Goal: Download file/media

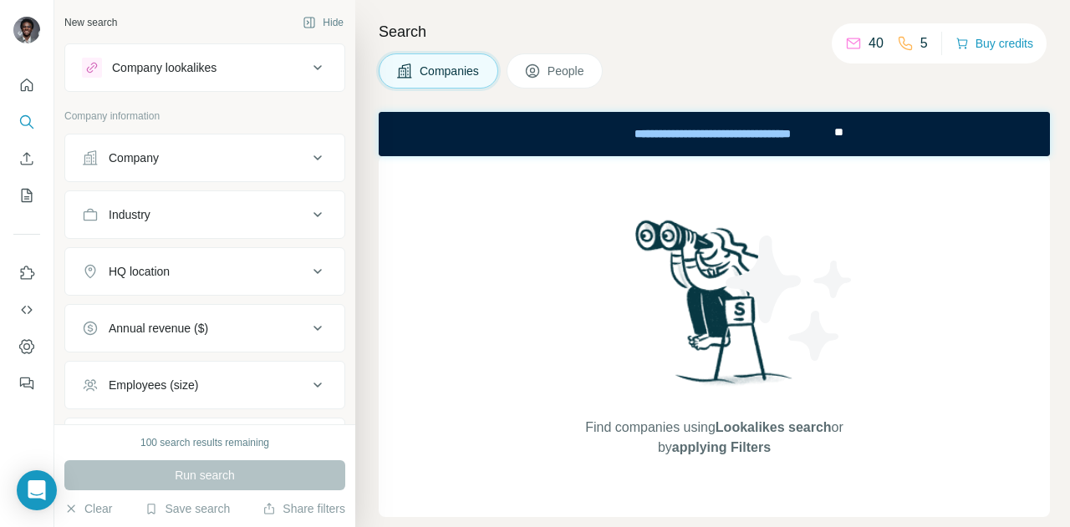
click at [675, 254] on img at bounding box center [714, 309] width 174 height 186
click at [36, 128] on button "Search" at bounding box center [26, 122] width 27 height 30
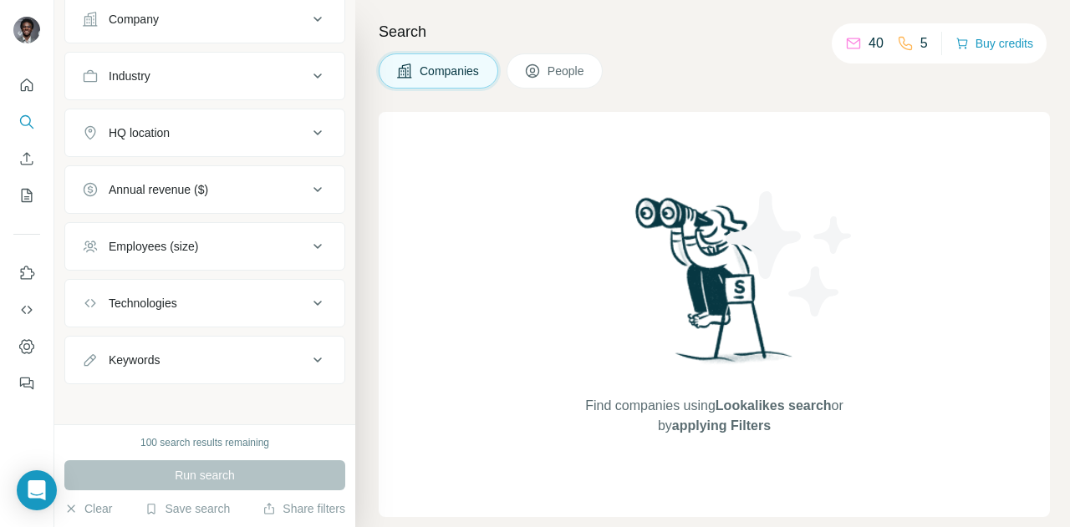
scroll to position [140, 0]
click at [246, 230] on button "Employees (size)" at bounding box center [204, 245] width 279 height 40
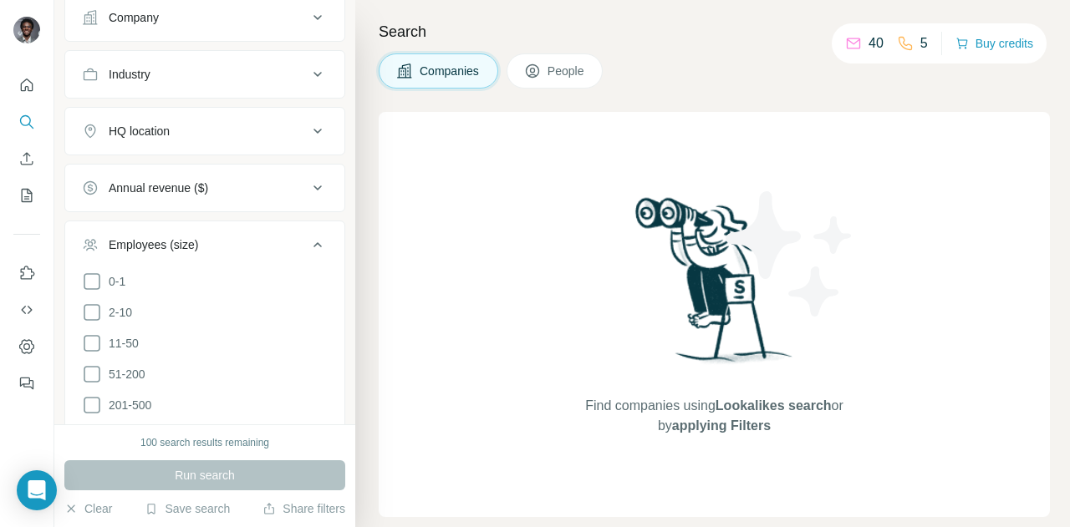
click at [246, 230] on button "Employees (size)" at bounding box center [204, 248] width 279 height 47
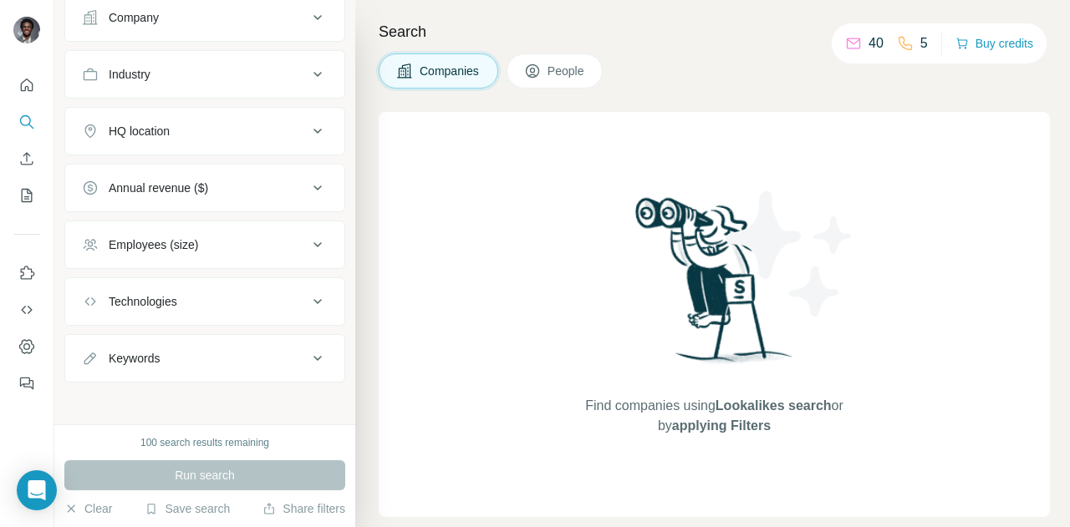
scroll to position [0, 0]
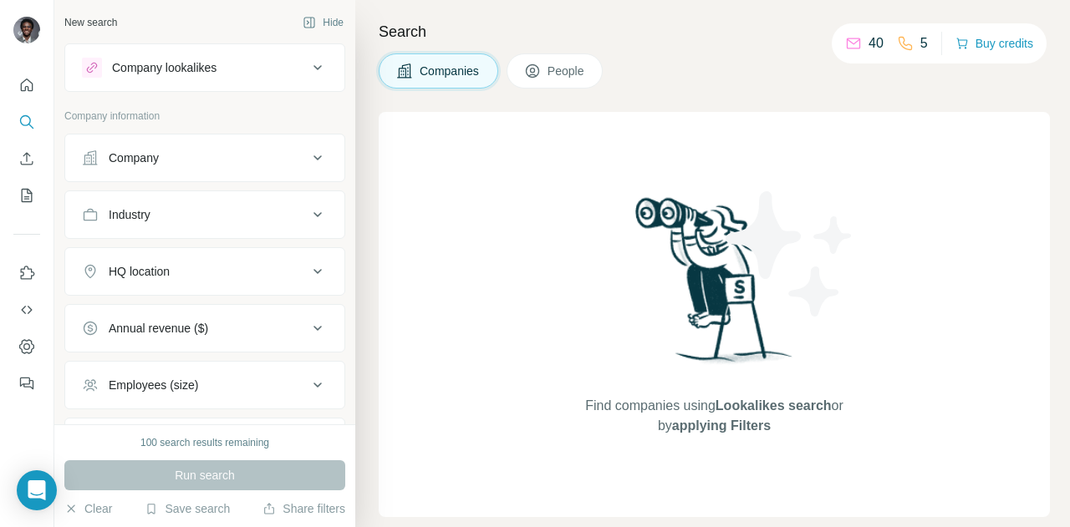
click at [550, 54] on button "People" at bounding box center [554, 70] width 97 height 35
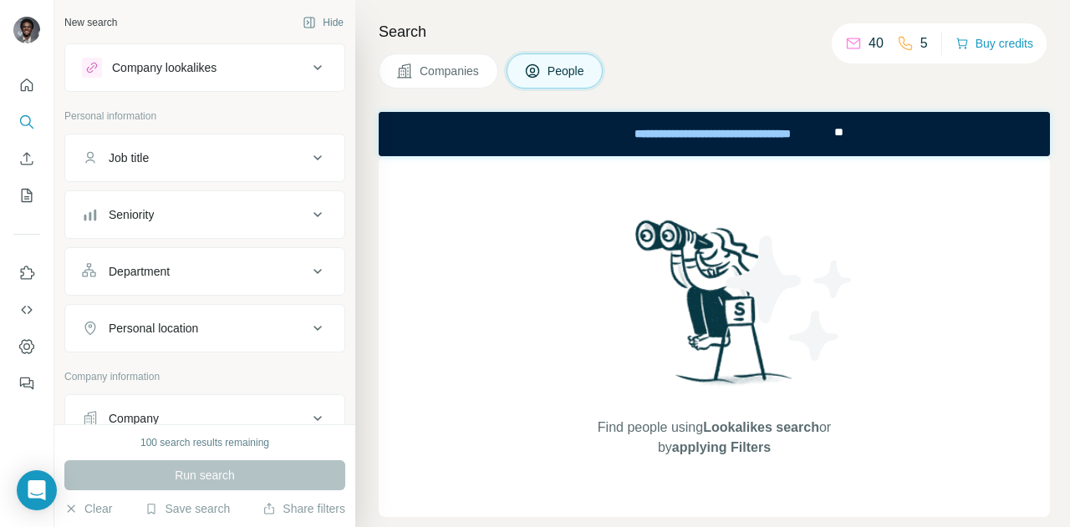
click at [727, 445] on span "applying Filters" at bounding box center [721, 447] width 99 height 14
click at [26, 89] on icon "Quick start" at bounding box center [26, 85] width 17 height 17
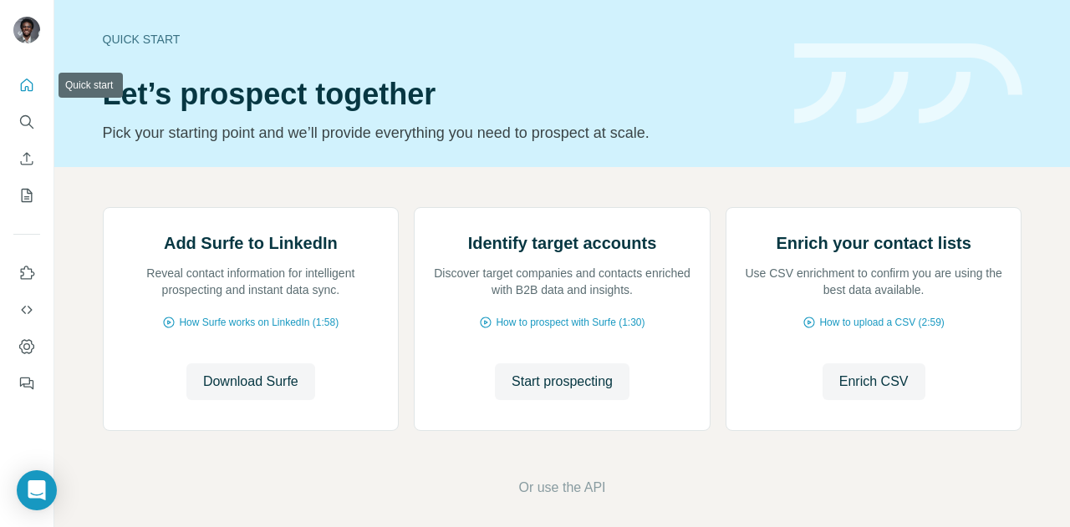
click at [17, 81] on button "Quick start" at bounding box center [26, 85] width 27 height 30
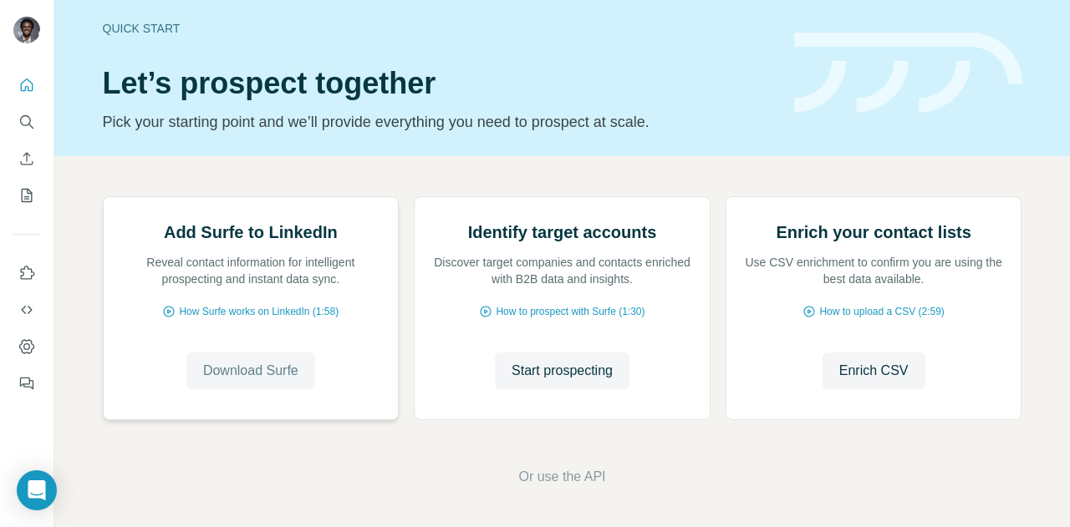
click at [277, 370] on span "Download Surfe" at bounding box center [250, 371] width 95 height 20
